Goal: Information Seeking & Learning: Check status

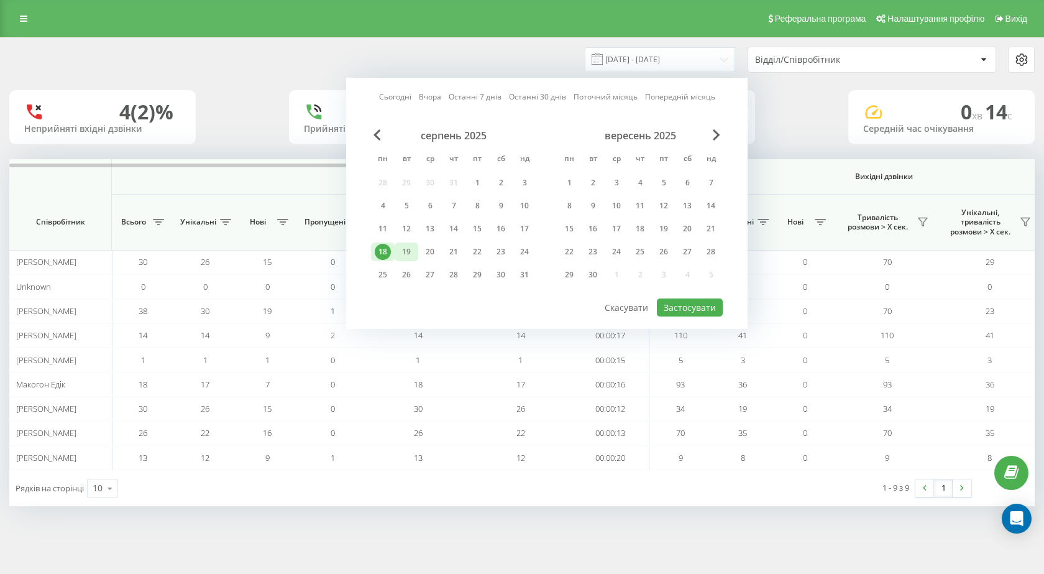
click at [402, 253] on div "19" at bounding box center [406, 252] width 16 height 16
click at [697, 313] on button "Застосувати" at bounding box center [690, 307] width 66 height 18
type input "[DATE] - [DATE]"
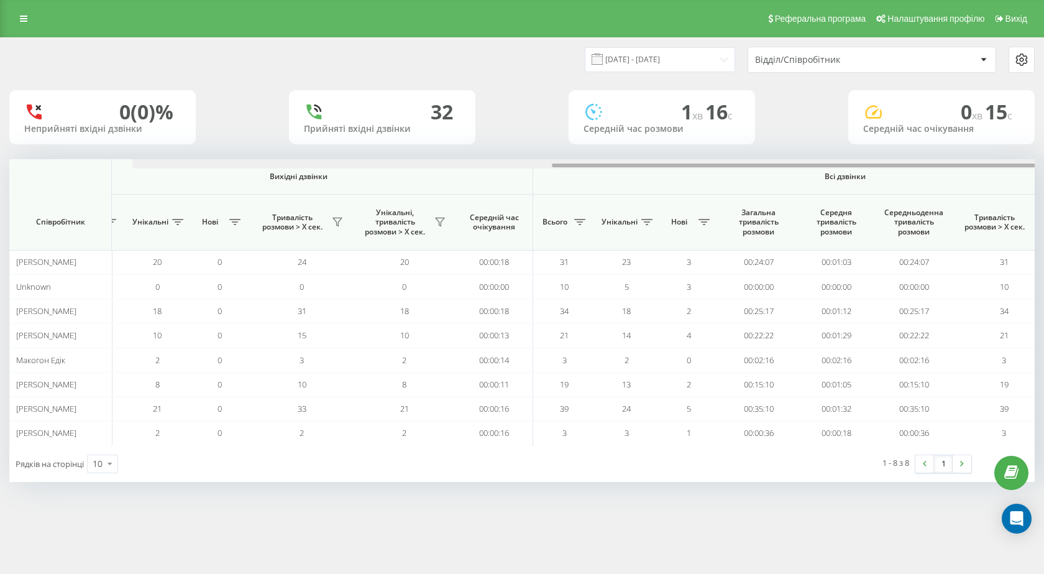
scroll to position [0, 708]
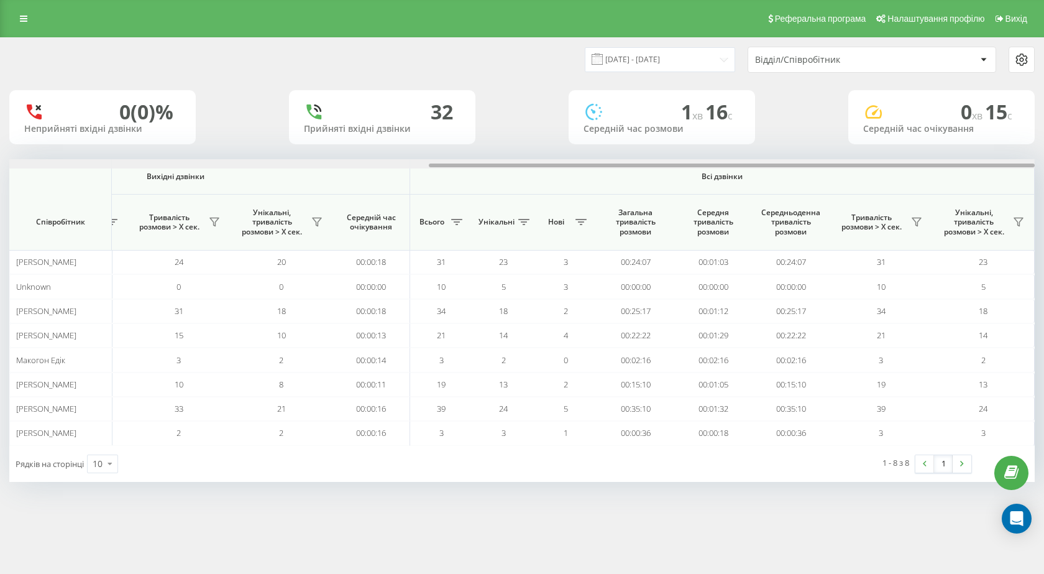
drag, startPoint x: 578, startPoint y: 165, endPoint x: 1043, endPoint y: 206, distance: 467.3
click at [1043, 206] on div "19.08.2025 - 19.08.2025 Відділ/Співробітник 0 (0)% Неприйняті вхідні дзвінки 32…" at bounding box center [522, 271] width 1044 height 469
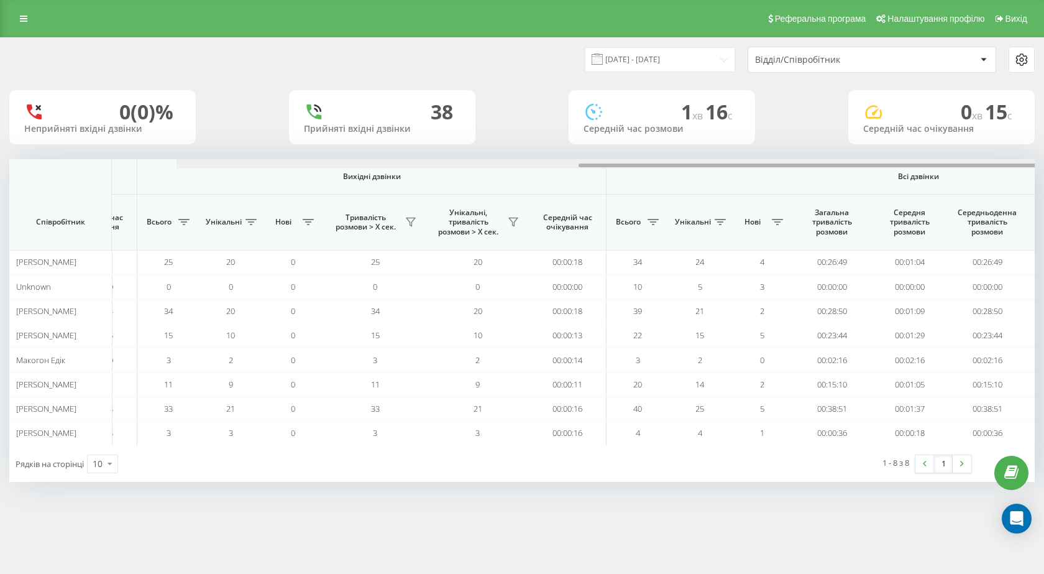
scroll to position [0, 708]
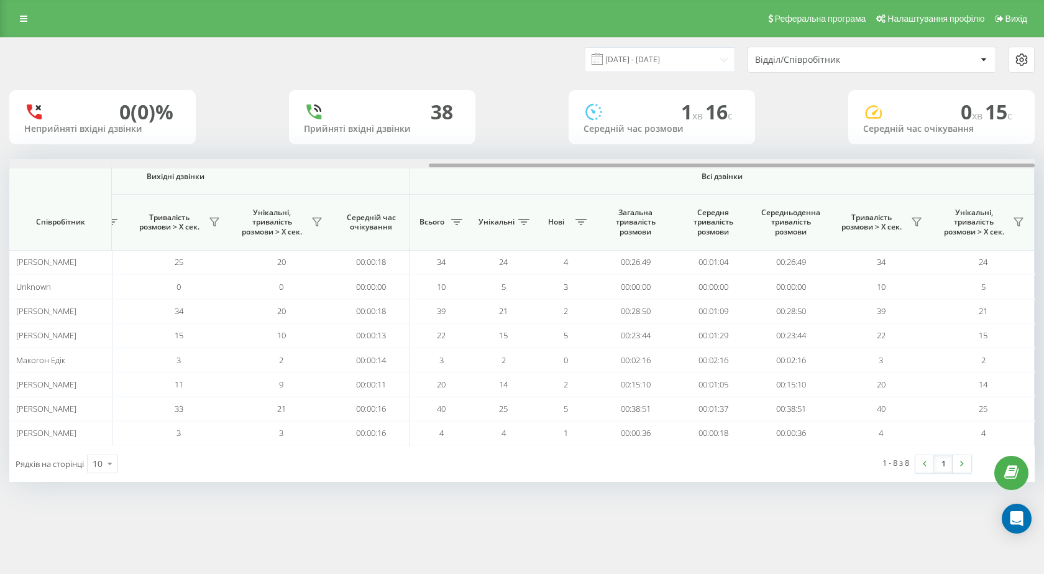
drag, startPoint x: 494, startPoint y: 167, endPoint x: 1043, endPoint y: 205, distance: 550.7
click at [1043, 205] on div "19.08.2025 - 19.08.2025 Відділ/Співробітник 0 (0)% Неприйняті вхідні дзвінки 38…" at bounding box center [522, 271] width 1044 height 469
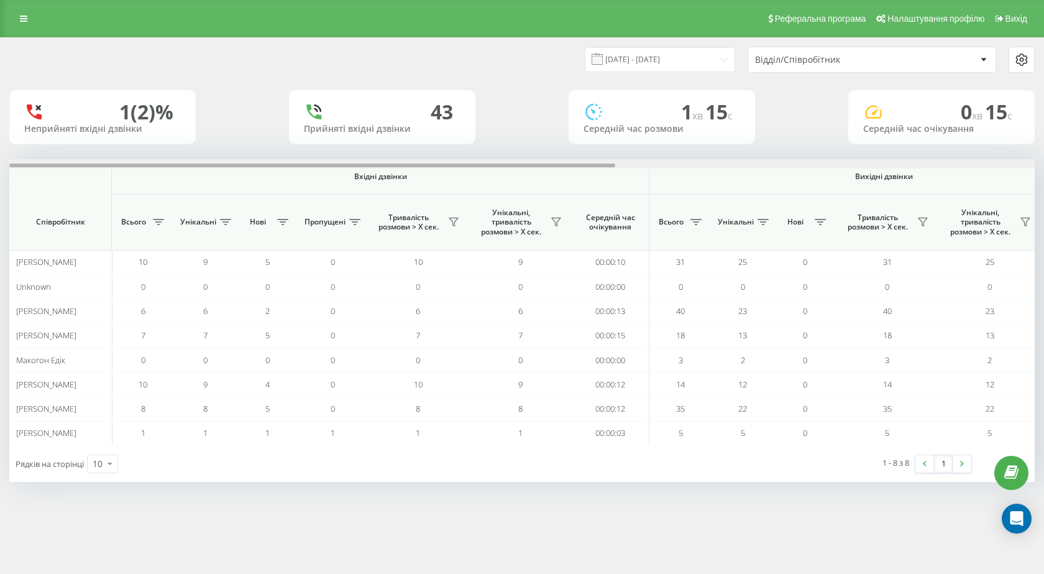
scroll to position [0, 708]
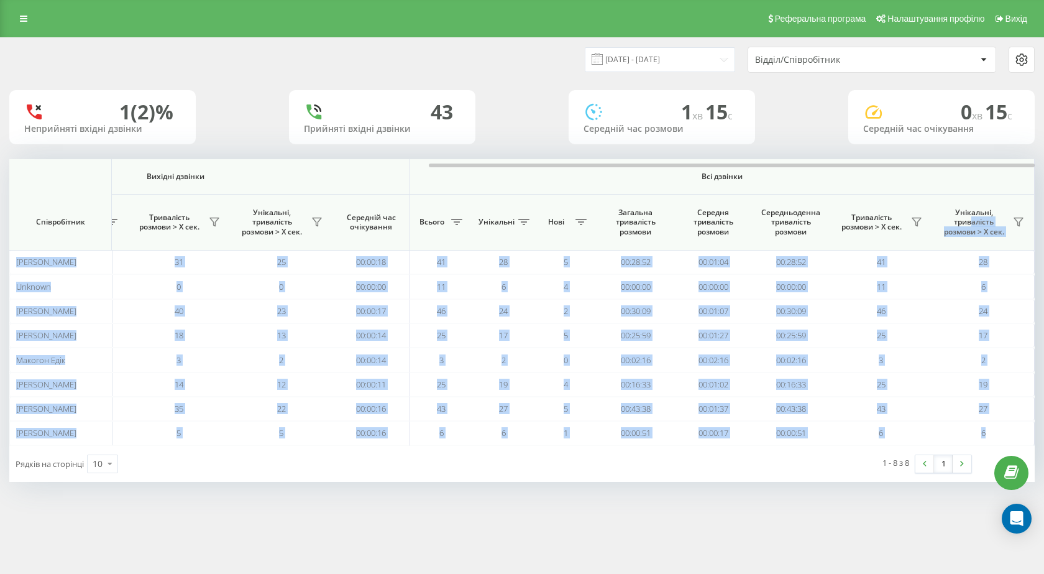
drag, startPoint x: 610, startPoint y: 163, endPoint x: 974, endPoint y: 217, distance: 367.6
click at [974, 217] on div "Вхідні дзвінки Вихідні дзвінки Всі дзвінки Співробітник Всього Унікальні Нові П…" at bounding box center [521, 302] width 1025 height 286
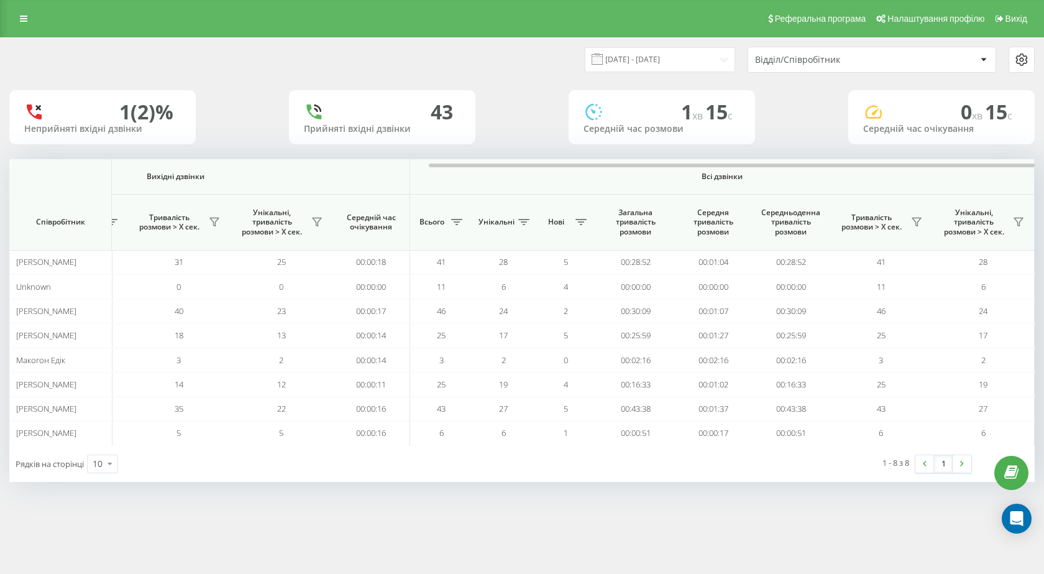
click at [493, 484] on div "19.08.2025 - 19.08.2025 Відділ/Співробітник 1 (2)% Неприйняті вхідні дзвінки 43…" at bounding box center [522, 271] width 1044 height 469
click at [68, 104] on div "1 (2)%" at bounding box center [102, 112] width 157 height 24
click at [21, 24] on link at bounding box center [23, 18] width 22 height 17
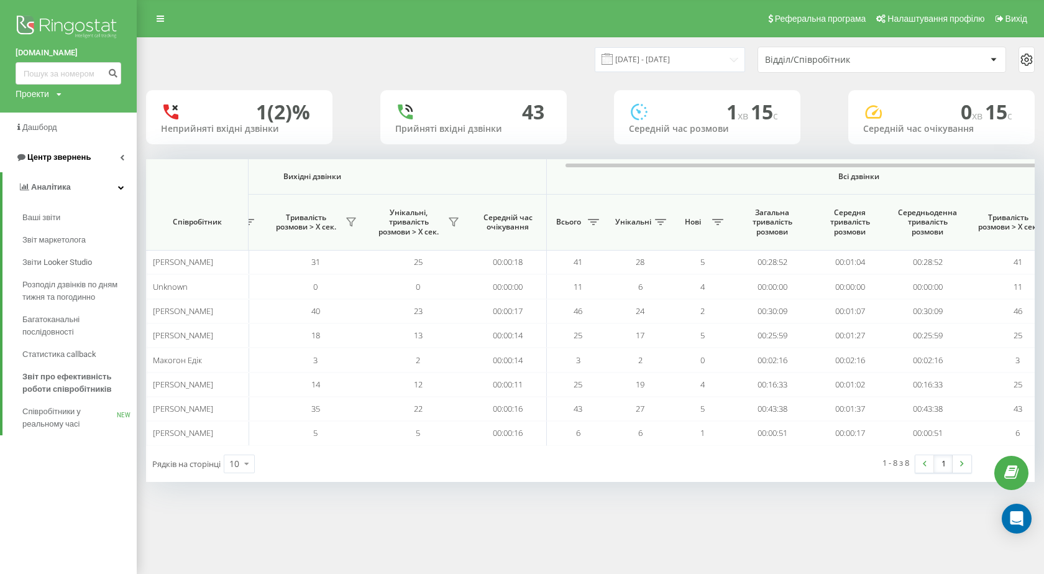
click at [93, 160] on link "Центр звернень" at bounding box center [68, 157] width 137 height 30
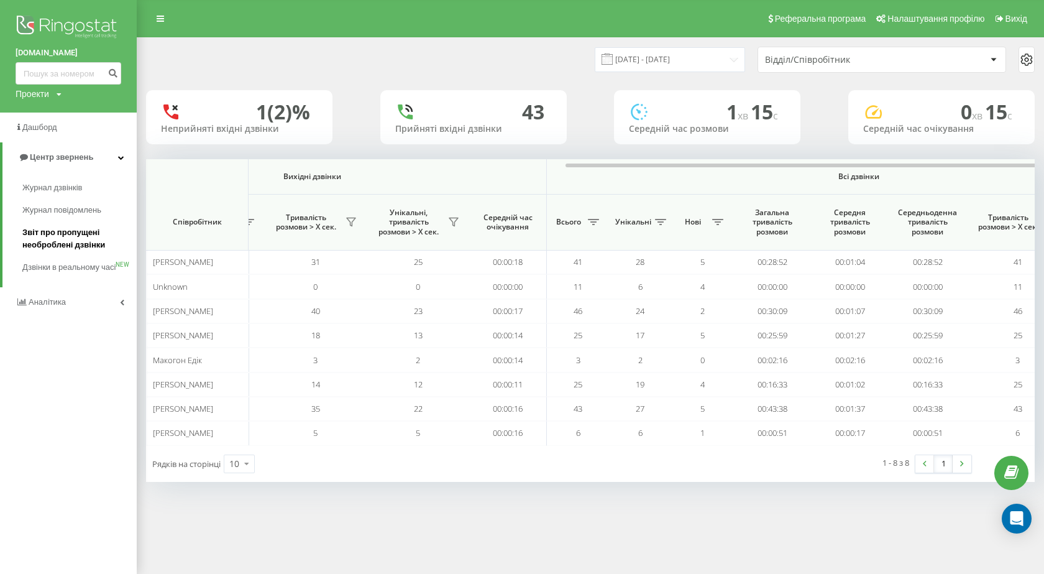
click at [105, 234] on span "Звіт про пропущені необроблені дзвінки" at bounding box center [76, 238] width 108 height 25
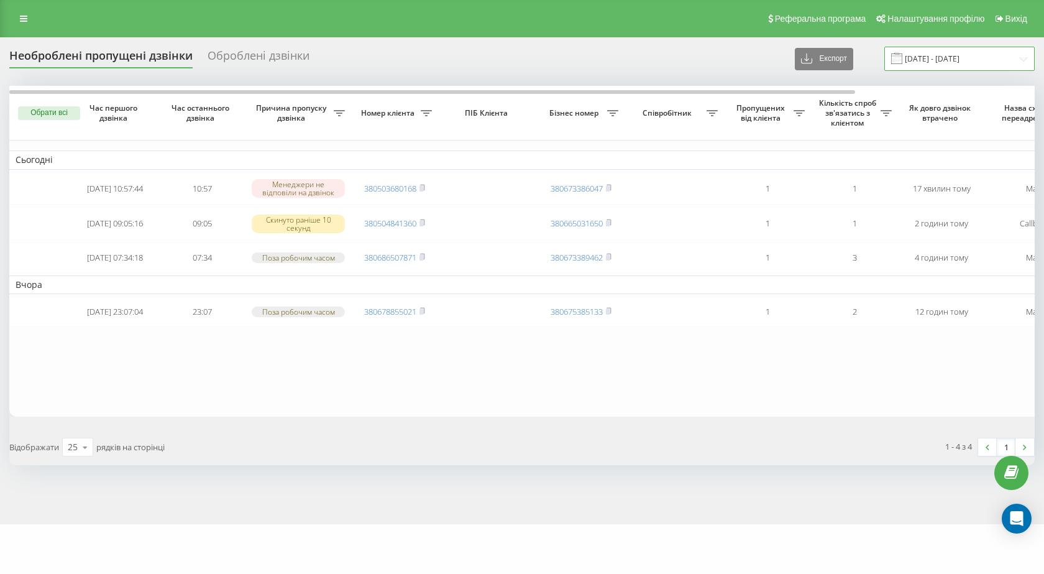
click at [938, 58] on input "19.07.2025 - 19.08.2025" at bounding box center [959, 59] width 150 height 24
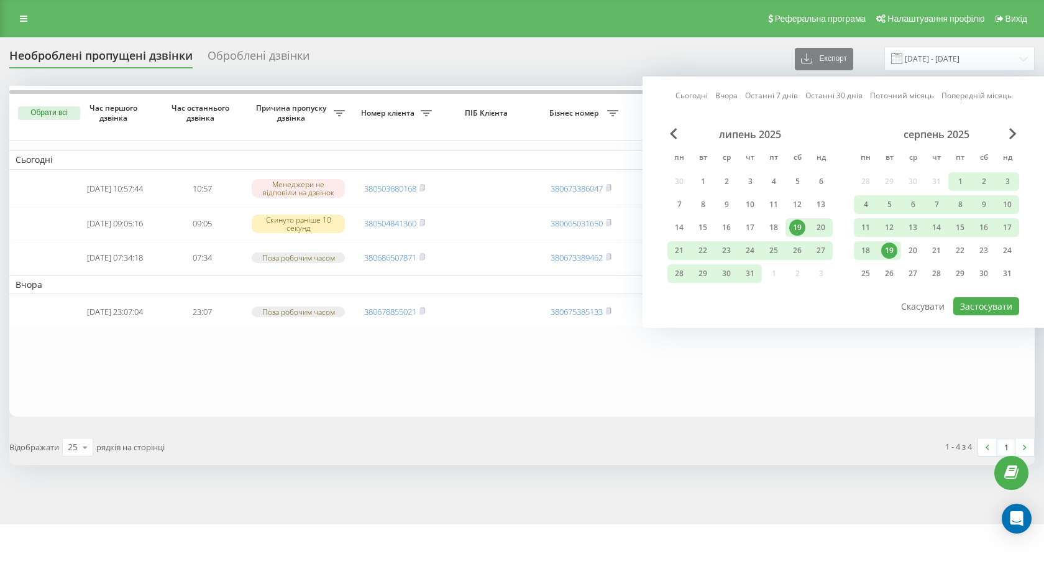
click at [892, 255] on div "19" at bounding box center [889, 250] width 16 height 16
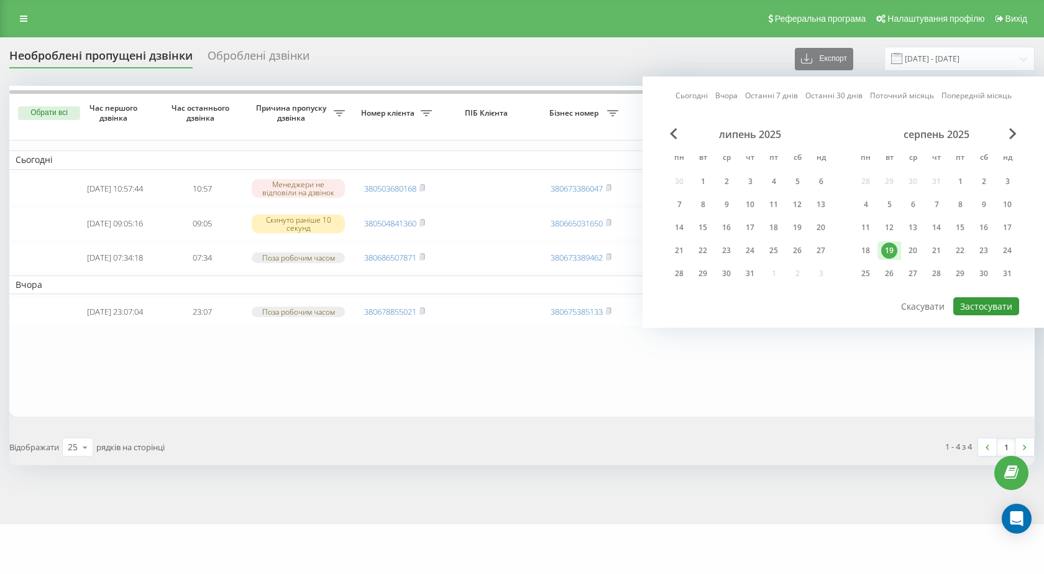
click at [984, 306] on button "Застосувати" at bounding box center [986, 306] width 66 height 18
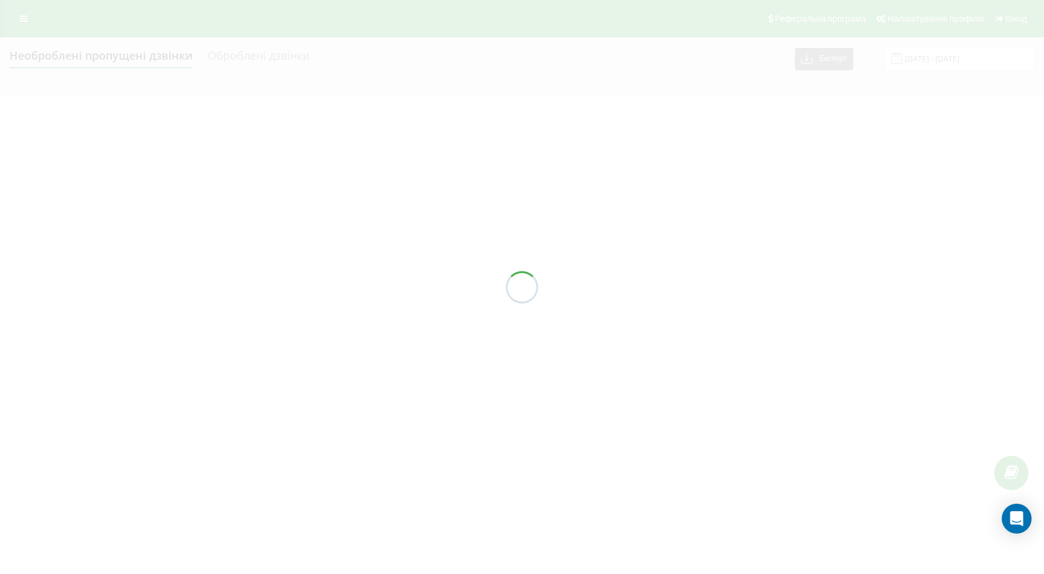
type input "[DATE] - [DATE]"
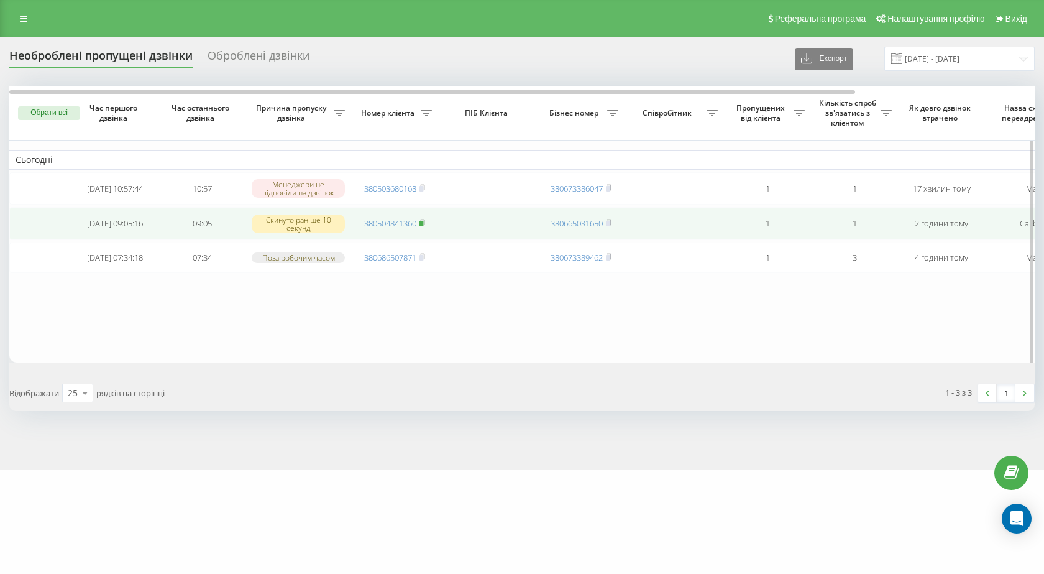
click at [423, 226] on rect at bounding box center [421, 224] width 4 height 6
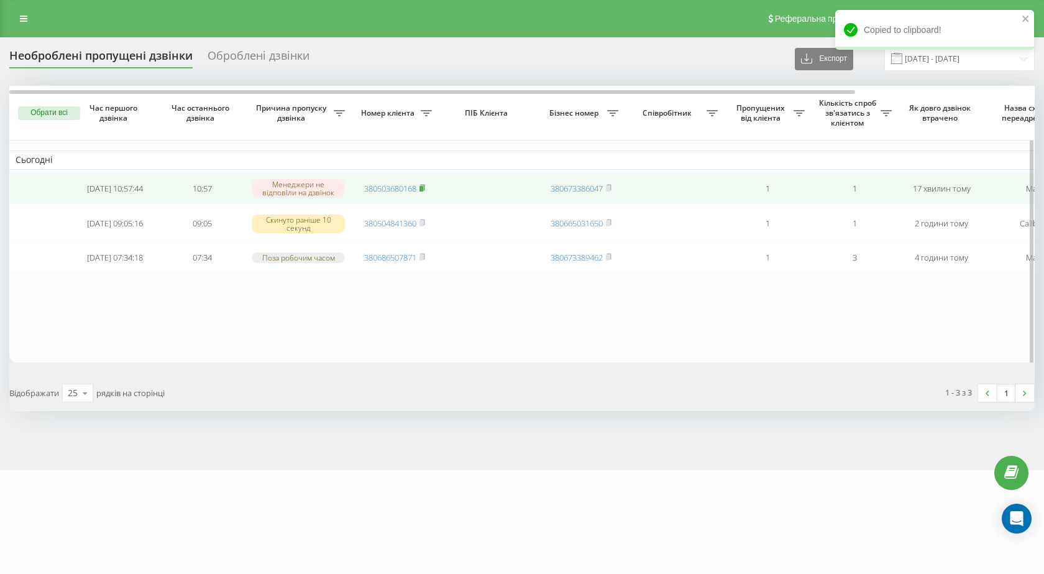
click at [423, 187] on rect at bounding box center [421, 189] width 4 height 6
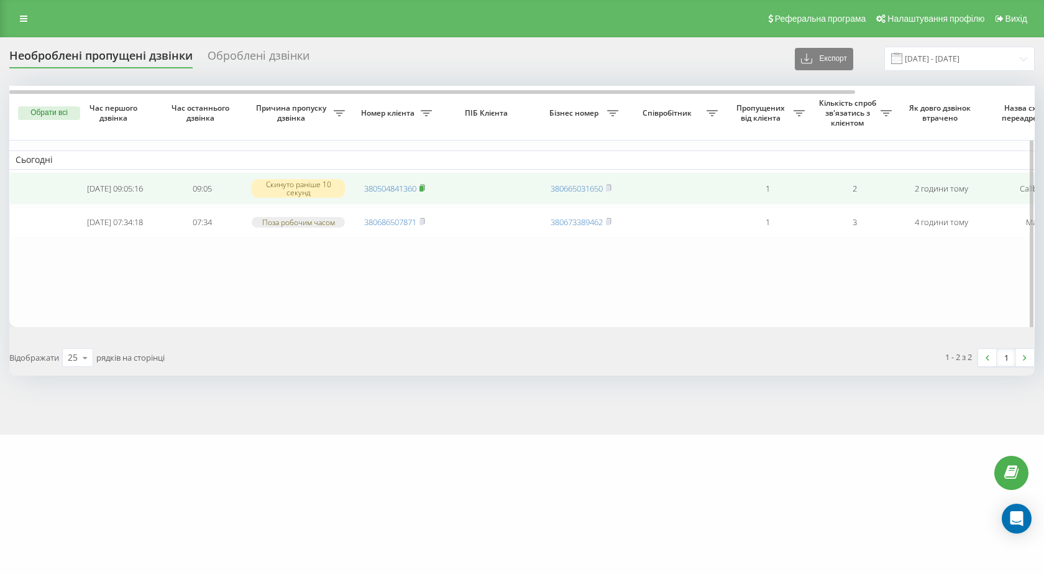
click at [423, 188] on rect at bounding box center [421, 189] width 4 height 6
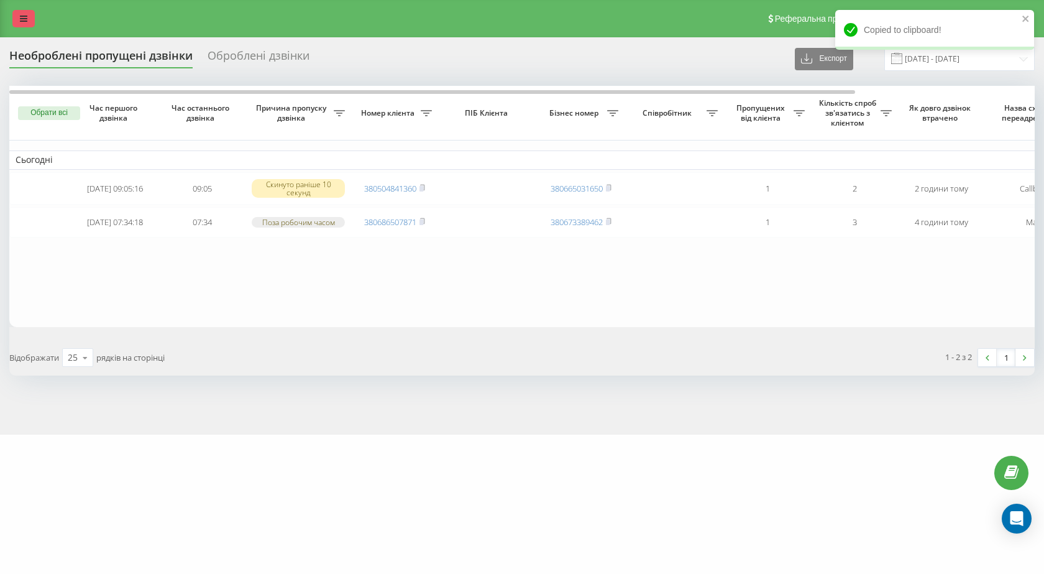
click at [23, 16] on icon at bounding box center [23, 18] width 7 height 9
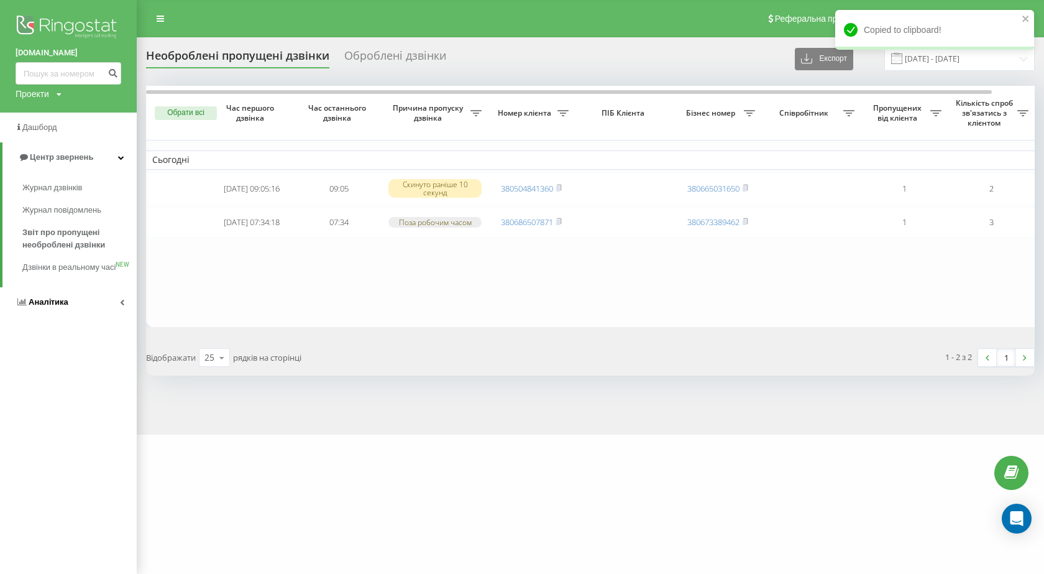
click at [75, 317] on link "Аналiтика" at bounding box center [68, 302] width 137 height 30
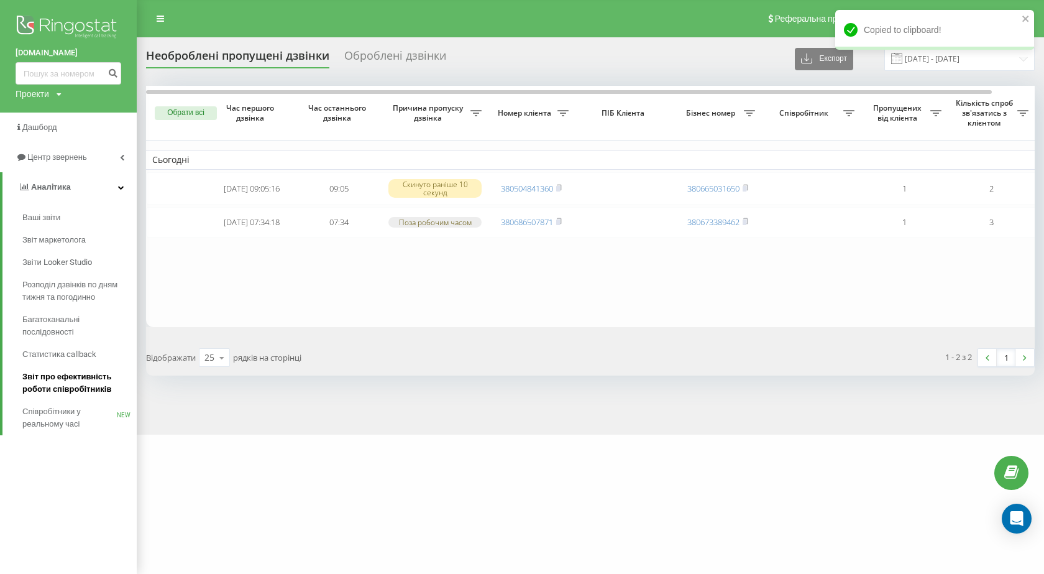
click at [67, 381] on span "Звіт про ефективність роботи співробітників" at bounding box center [76, 382] width 108 height 25
click at [1024, 16] on icon "close" at bounding box center [1026, 19] width 9 height 10
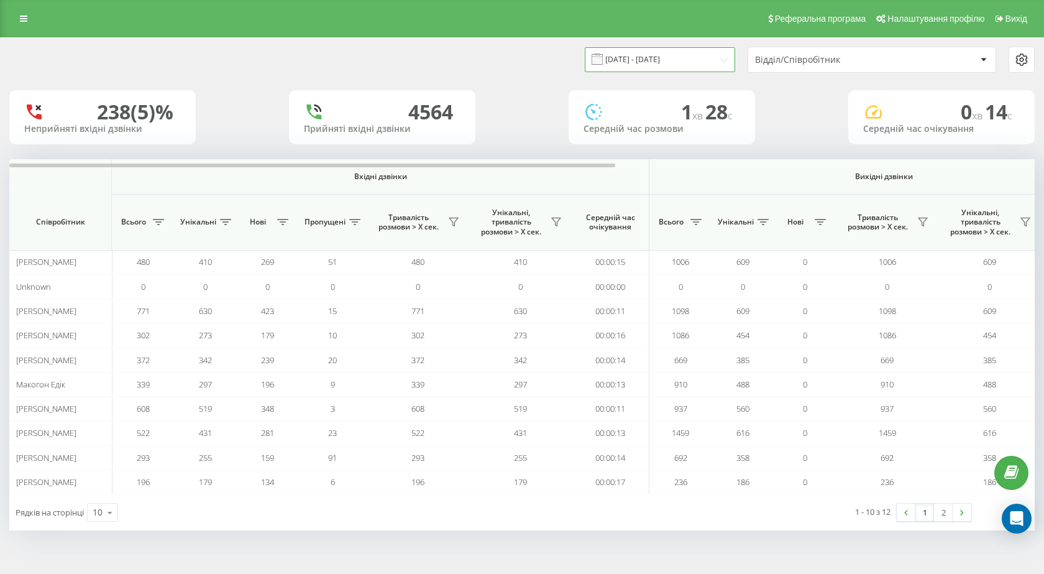
click at [641, 63] on input "[DATE] - [DATE]" at bounding box center [660, 59] width 150 height 24
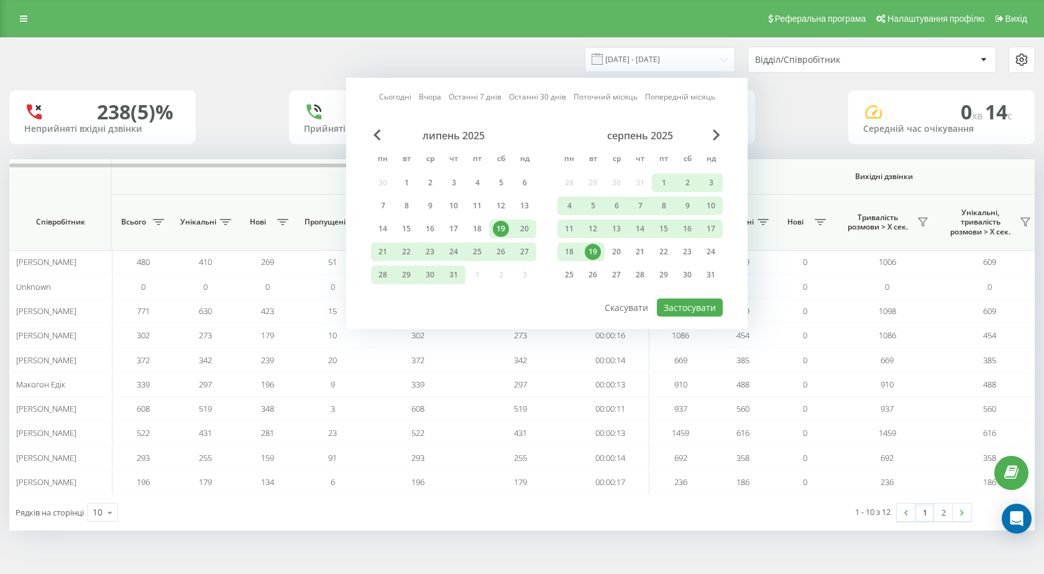
click at [588, 253] on div "19" at bounding box center [593, 252] width 16 height 16
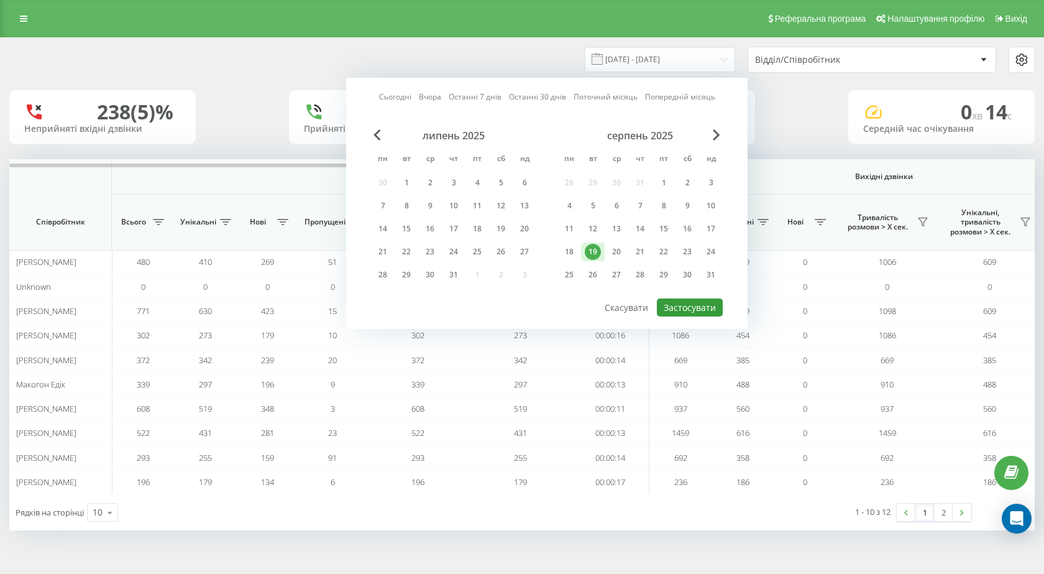
click at [669, 299] on button "Застосувати" at bounding box center [690, 307] width 66 height 18
type input "[DATE] - [DATE]"
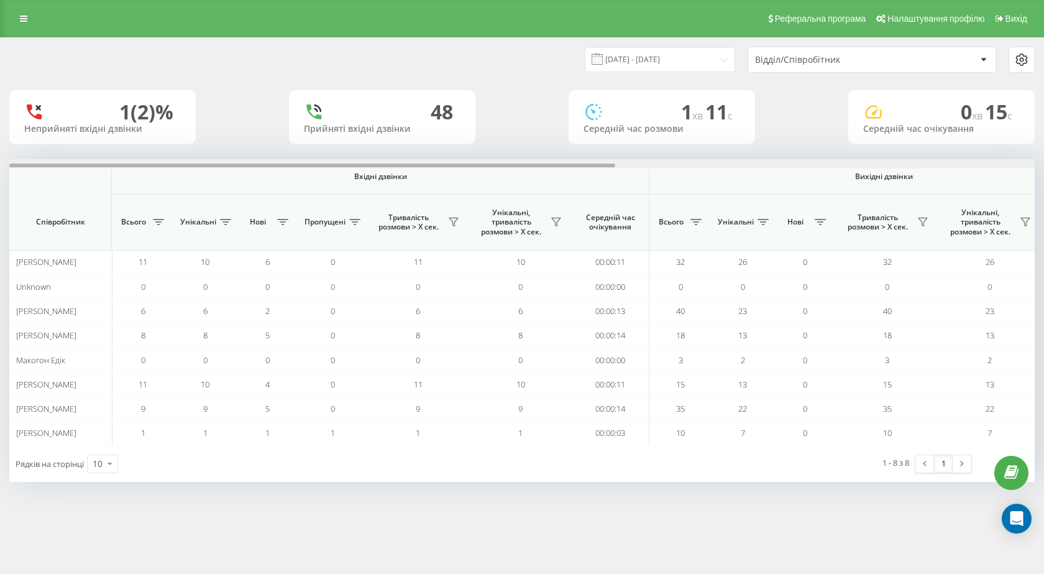
scroll to position [0, 708]
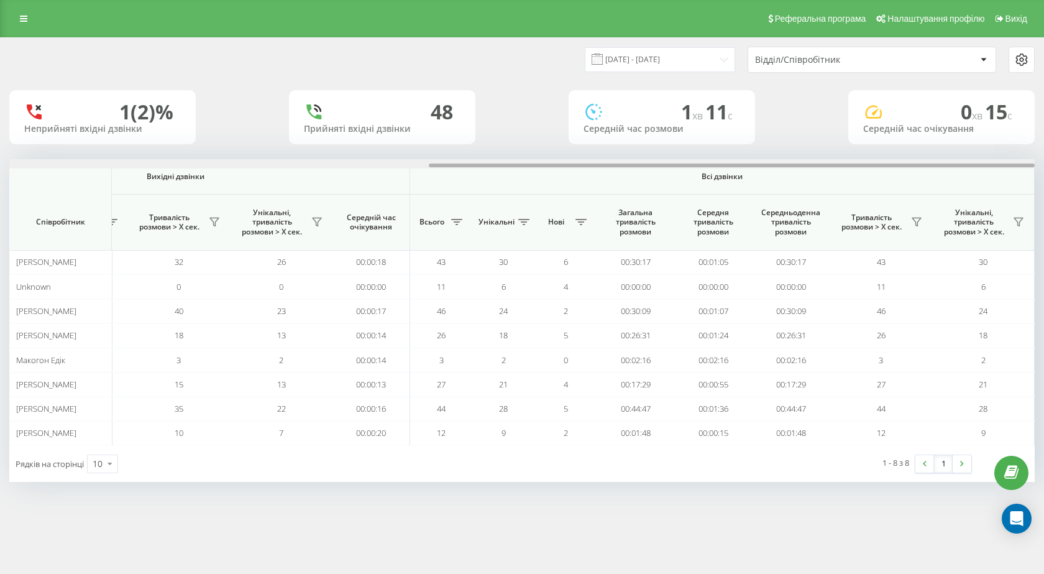
drag, startPoint x: 497, startPoint y: 166, endPoint x: 1043, endPoint y: 214, distance: 548.9
click at [1043, 214] on div "19.08.2025 - 19.08.2025 Відділ/Співробітник 1 (2)% Неприйняті вхідні дзвінки 48…" at bounding box center [522, 271] width 1044 height 469
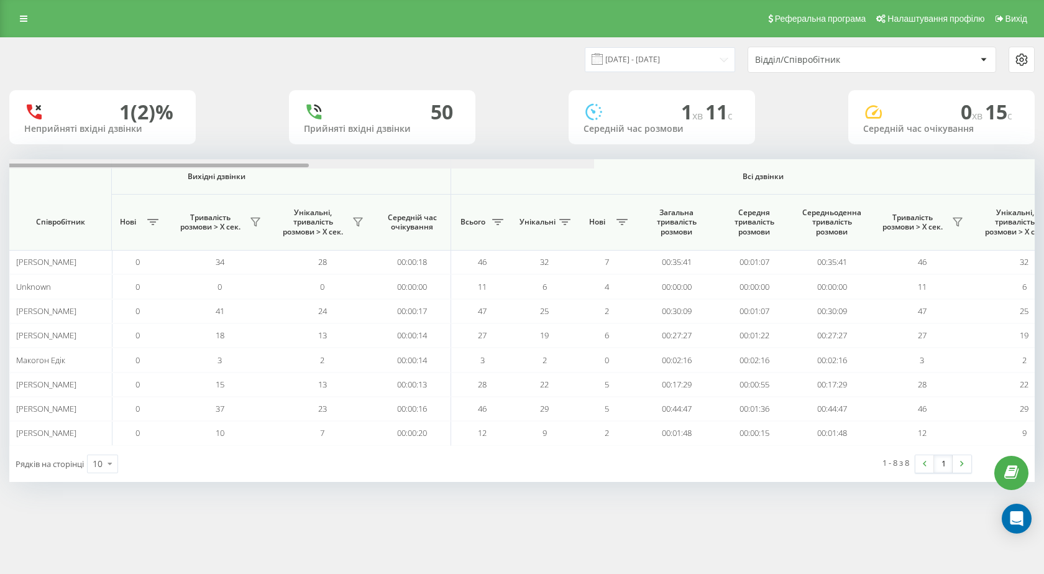
scroll to position [0, 708]
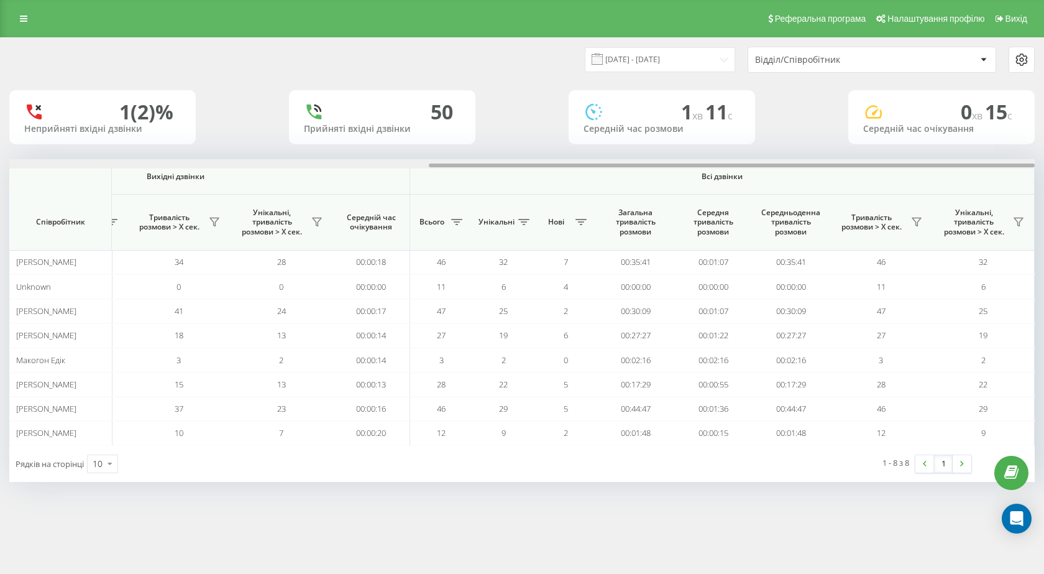
drag, startPoint x: 468, startPoint y: 163, endPoint x: 936, endPoint y: 209, distance: 470.2
click at [936, 209] on div "Вхідні дзвінки Вихідні дзвінки Всі дзвінки Співробітник Всього Унікальні Нові П…" at bounding box center [521, 302] width 1025 height 286
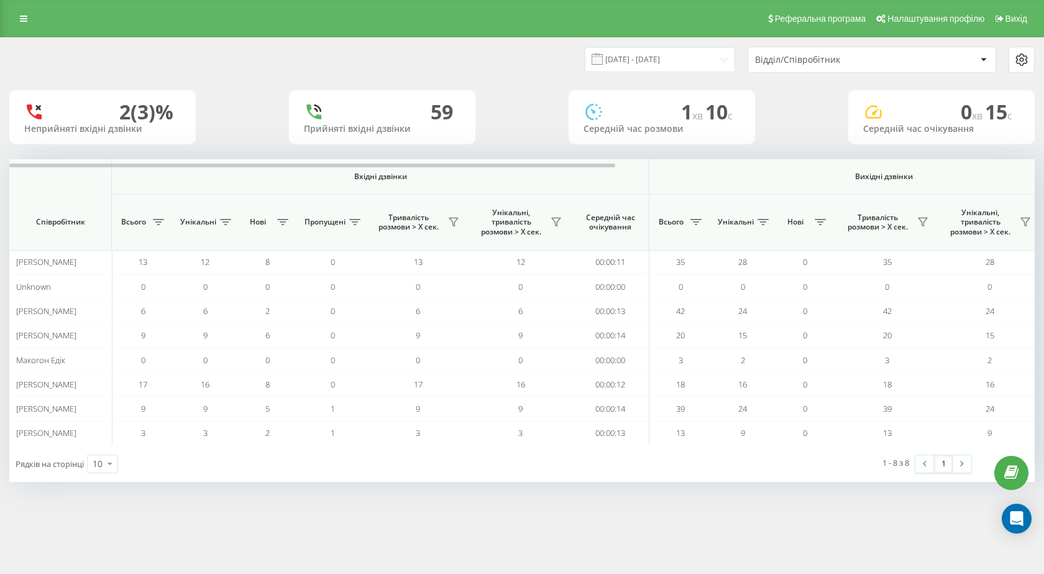
scroll to position [0, 708]
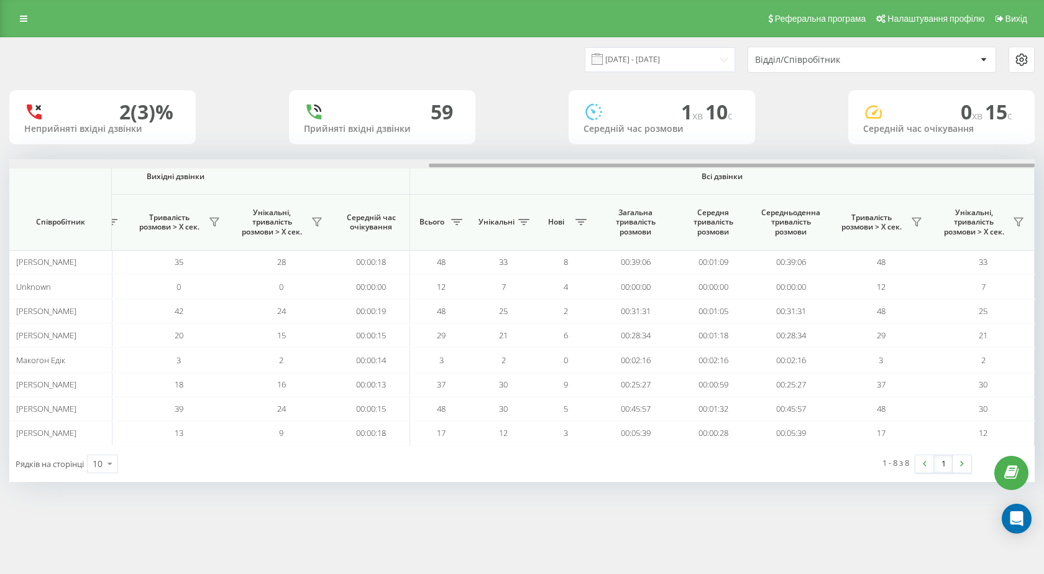
drag, startPoint x: 359, startPoint y: 165, endPoint x: 1043, endPoint y: 163, distance: 684.2
click at [1043, 163] on div "19.08.2025 - 19.08.2025 Відділ/Співробітник 2 (3)% Неприйняті вхідні дзвінки 59…" at bounding box center [522, 271] width 1044 height 469
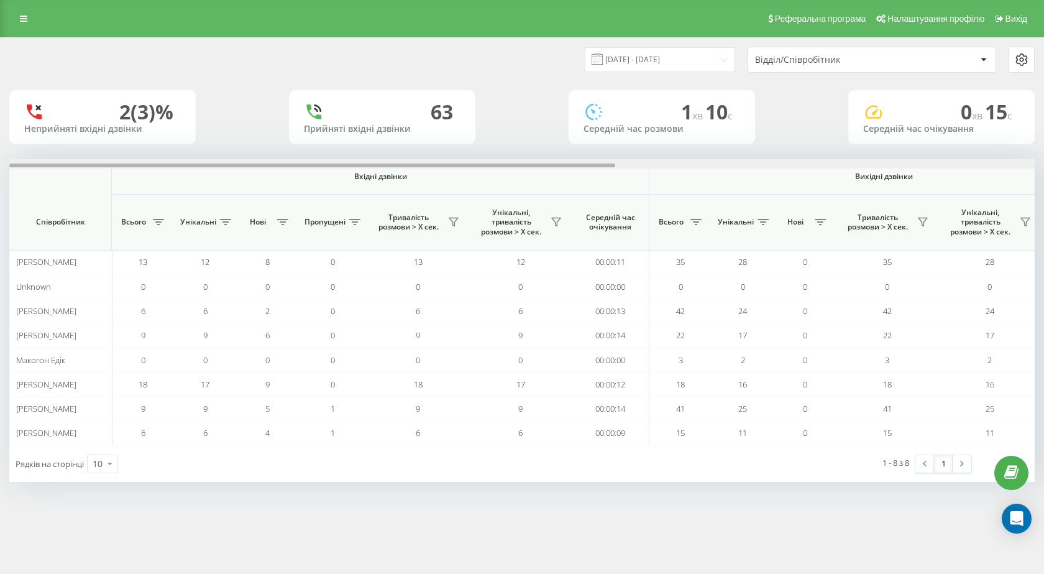
scroll to position [0, 708]
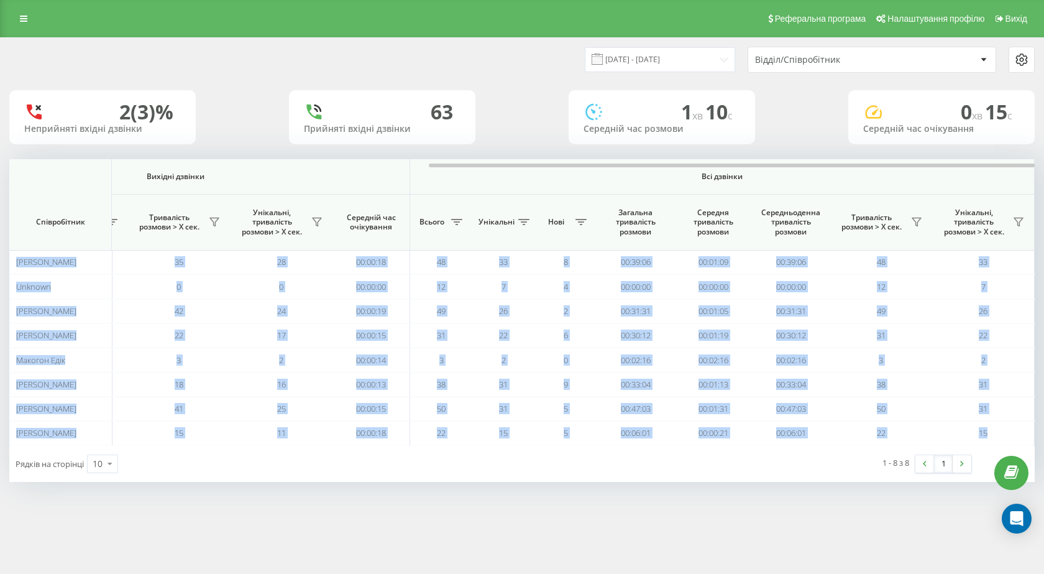
drag, startPoint x: 495, startPoint y: 167, endPoint x: 1043, endPoint y: 158, distance: 548.8
click at [1043, 158] on div "[DATE] - [DATE] Відділ/Співробітник 2 (3)% Неприйняті вхідні дзвінки [GEOGRAPHI…" at bounding box center [522, 271] width 1044 height 469
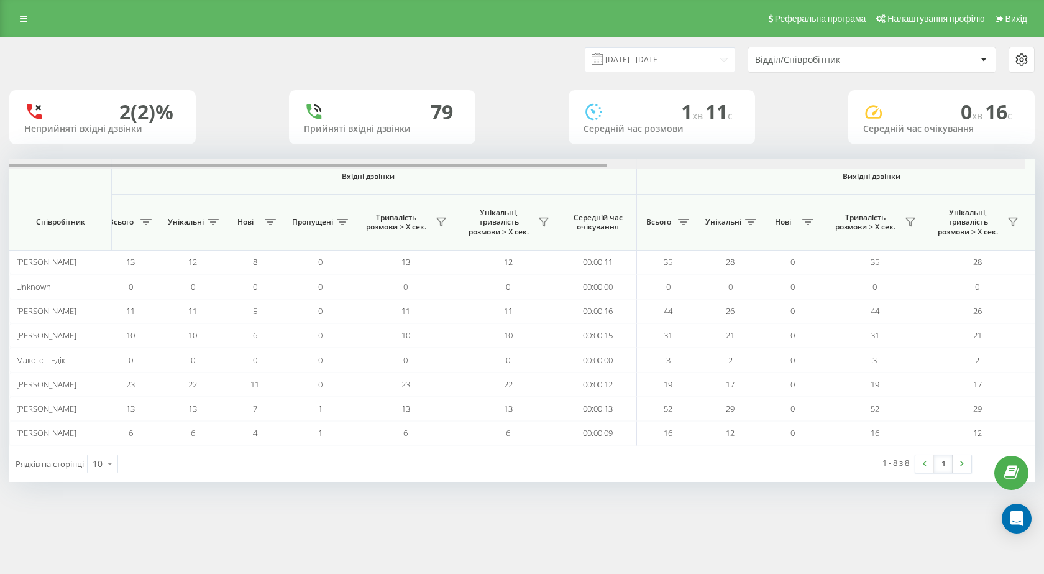
scroll to position [0, 708]
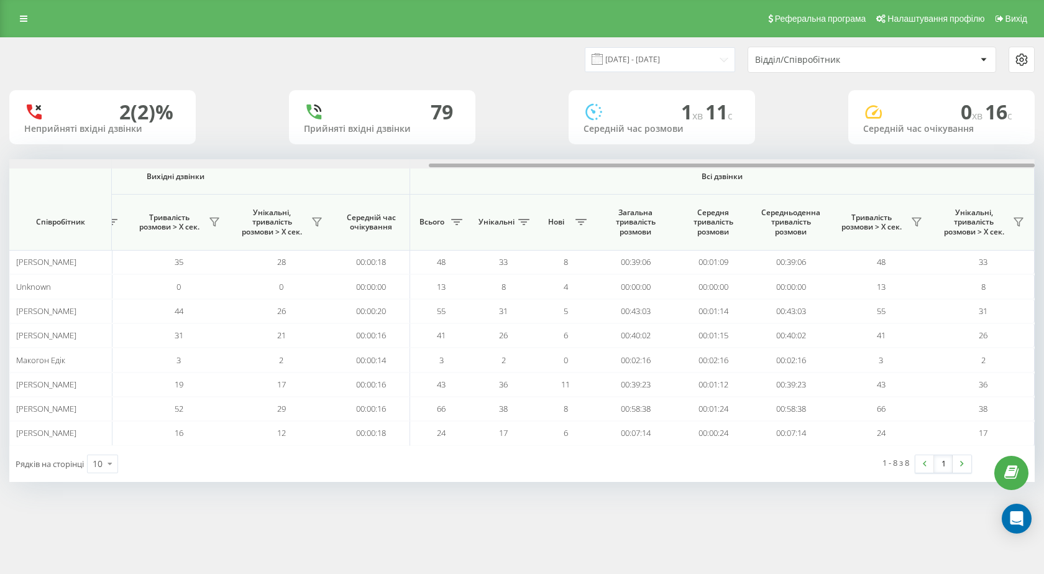
drag, startPoint x: 301, startPoint y: 165, endPoint x: 1043, endPoint y: 237, distance: 745.4
click at [1043, 237] on div "19.08.2025 - 19.08.2025 Відділ/Співробітник 2 (2)% Неприйняті вхідні дзвінки 79…" at bounding box center [522, 271] width 1044 height 469
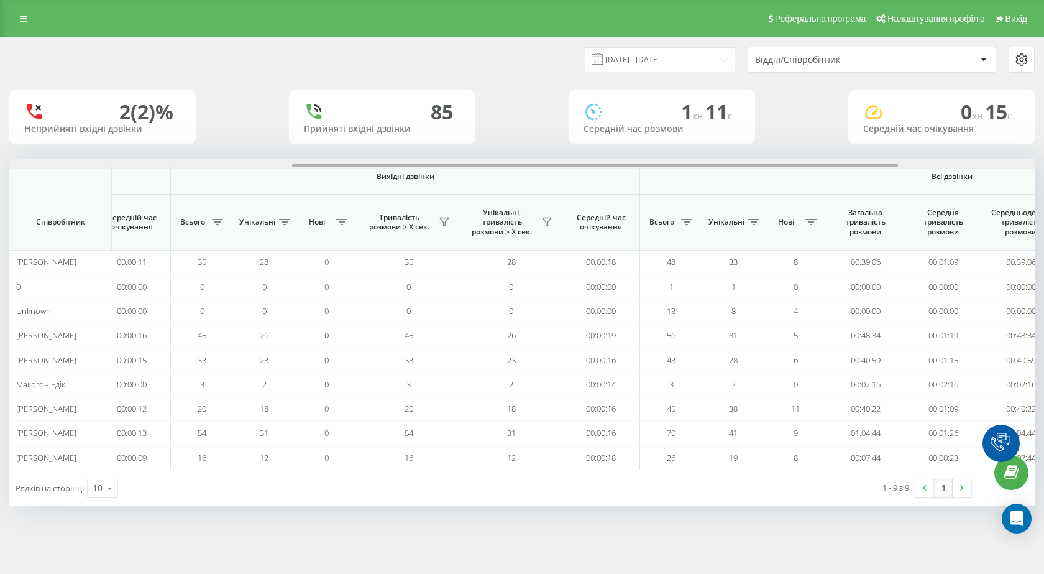
scroll to position [0, 708]
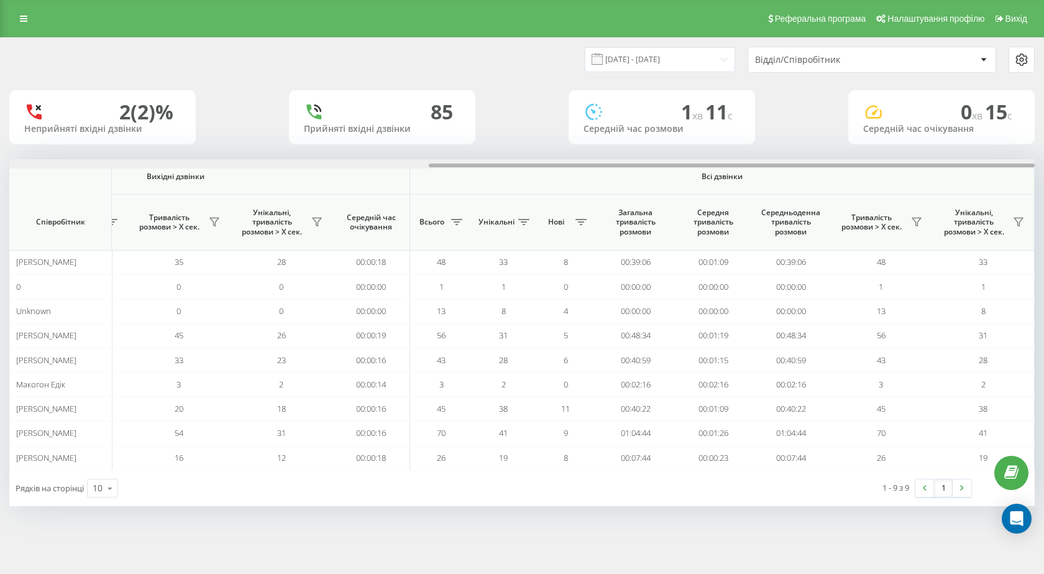
drag, startPoint x: 458, startPoint y: 167, endPoint x: 1043, endPoint y: 166, distance: 585.4
click at [1043, 166] on div "[DATE] - [DATE] Відділ/Співробітник 2 (2)% Неприйняті вхідні дзвінки [GEOGRAPHI…" at bounding box center [522, 283] width 1044 height 493
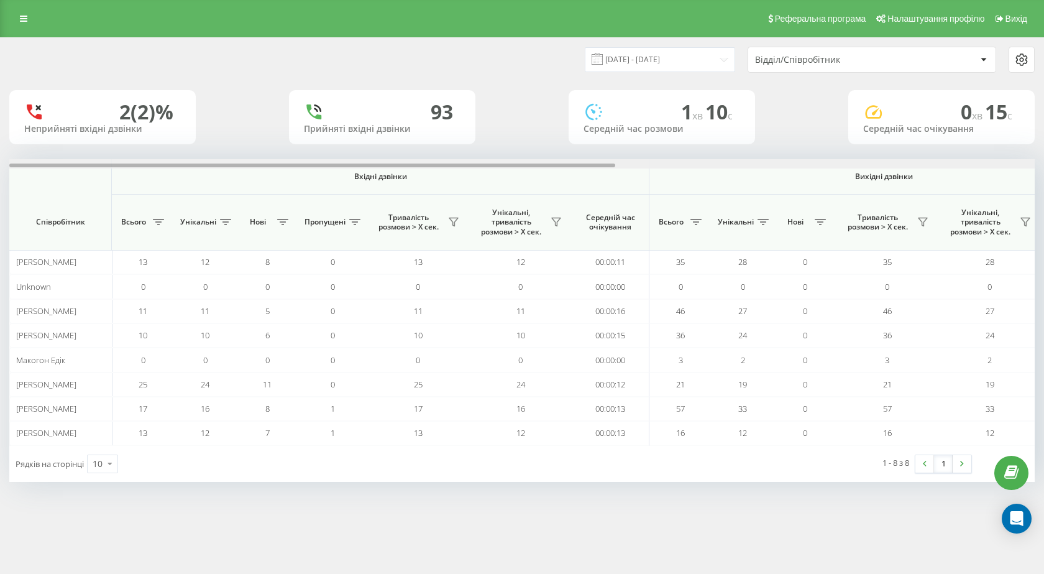
scroll to position [0, 708]
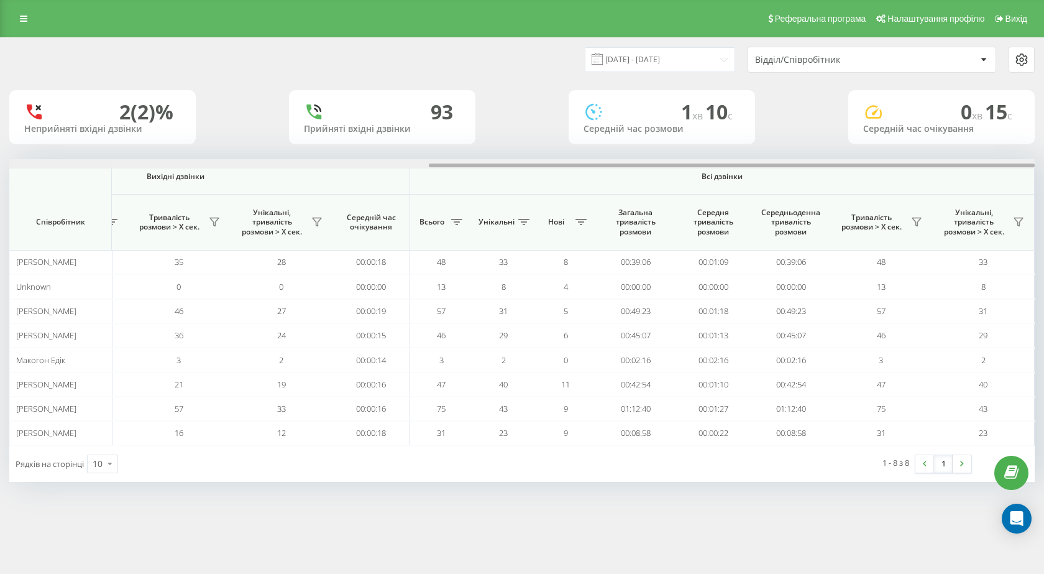
drag, startPoint x: 401, startPoint y: 165, endPoint x: 1022, endPoint y: 168, distance: 620.2
click at [1043, 163] on div "[DATE] - [DATE] Відділ/Співробітник 2 (2)% Неприйняті вхідні дзвінки [GEOGRAPHI…" at bounding box center [522, 271] width 1044 height 469
